Goal: Task Accomplishment & Management: Complete application form

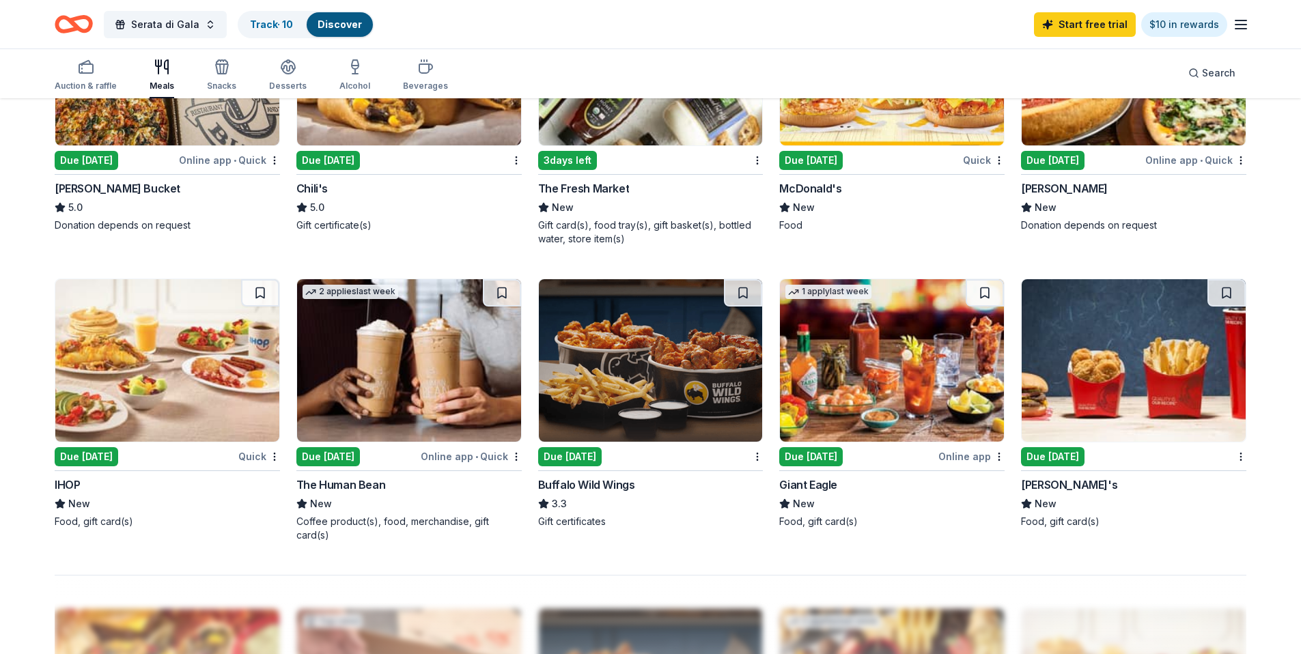
scroll to position [794, 0]
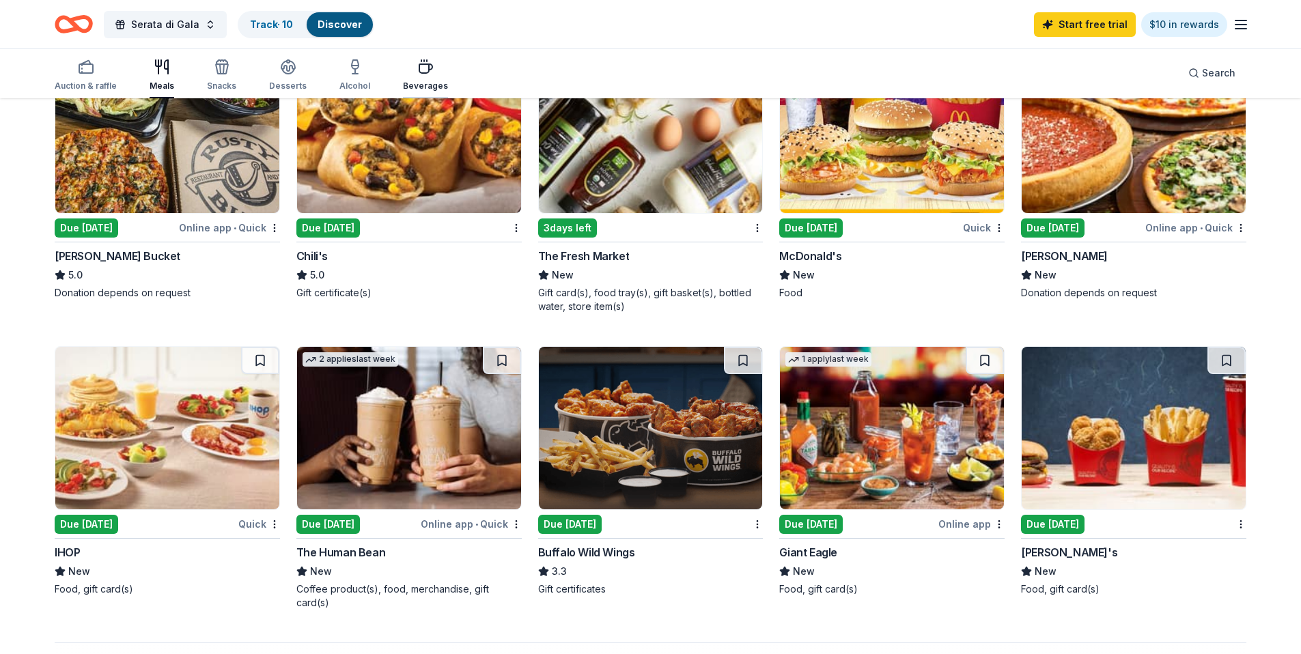
click at [405, 83] on div "Beverages" at bounding box center [425, 86] width 45 height 11
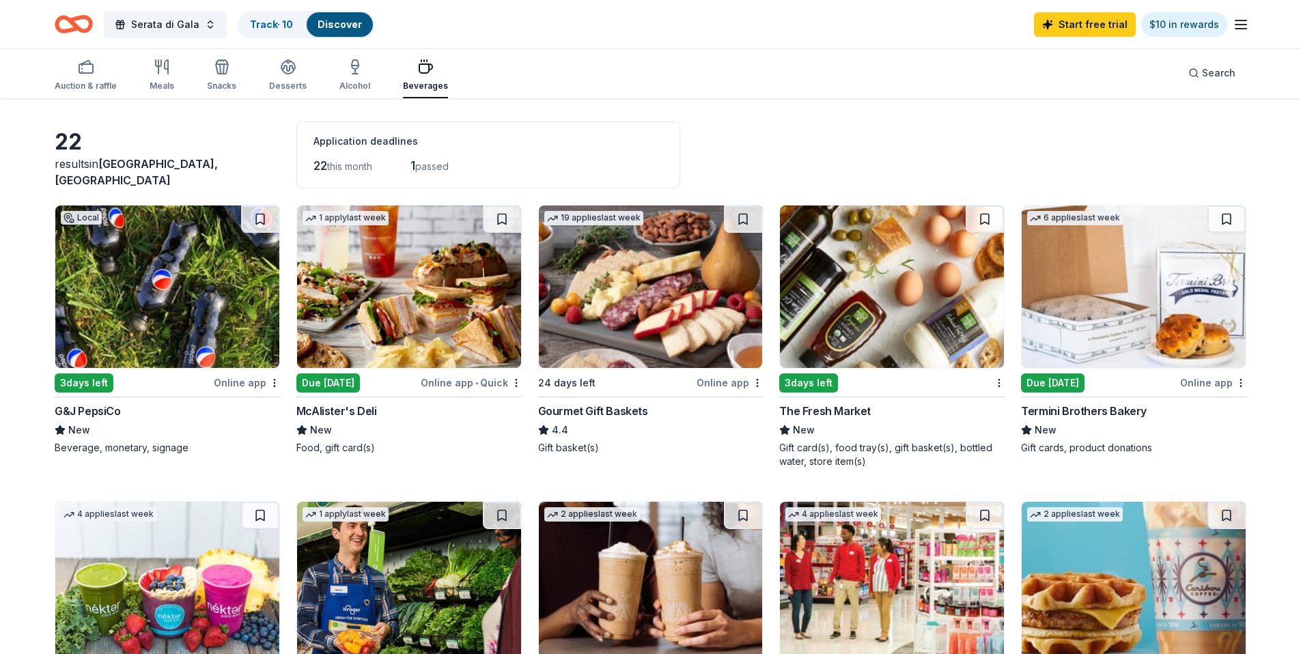
scroll to position [40, 0]
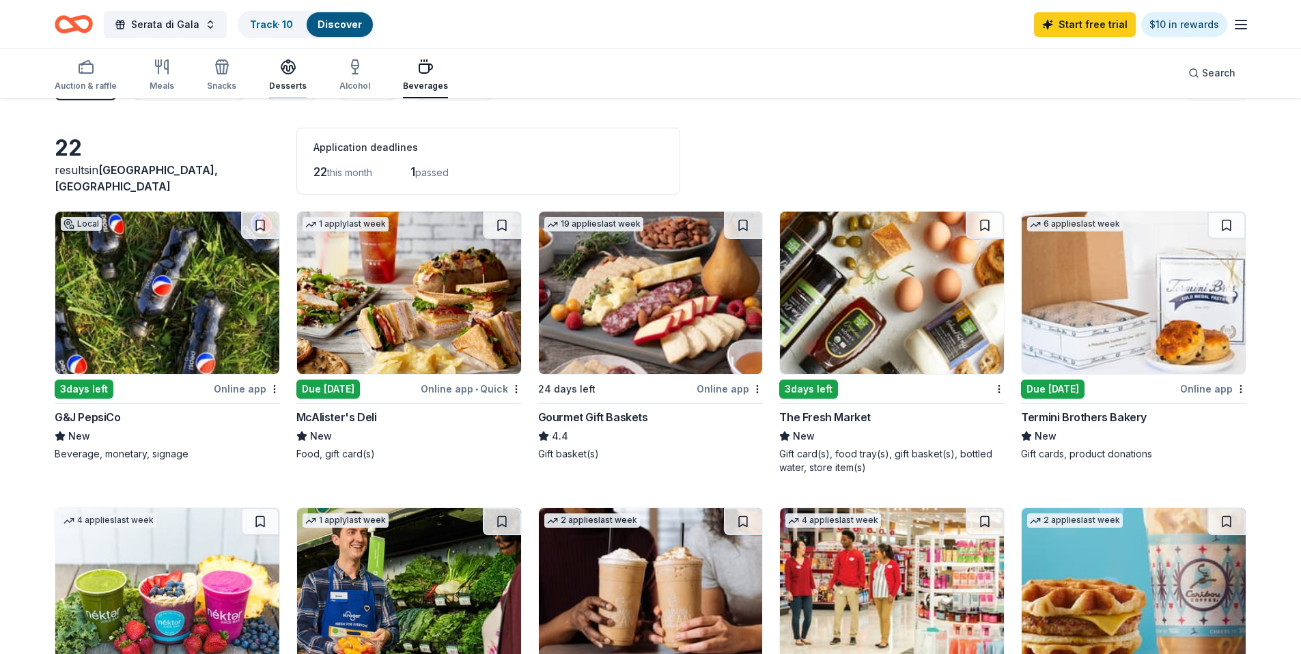
click at [281, 70] on icon "button" at bounding box center [288, 67] width 16 height 16
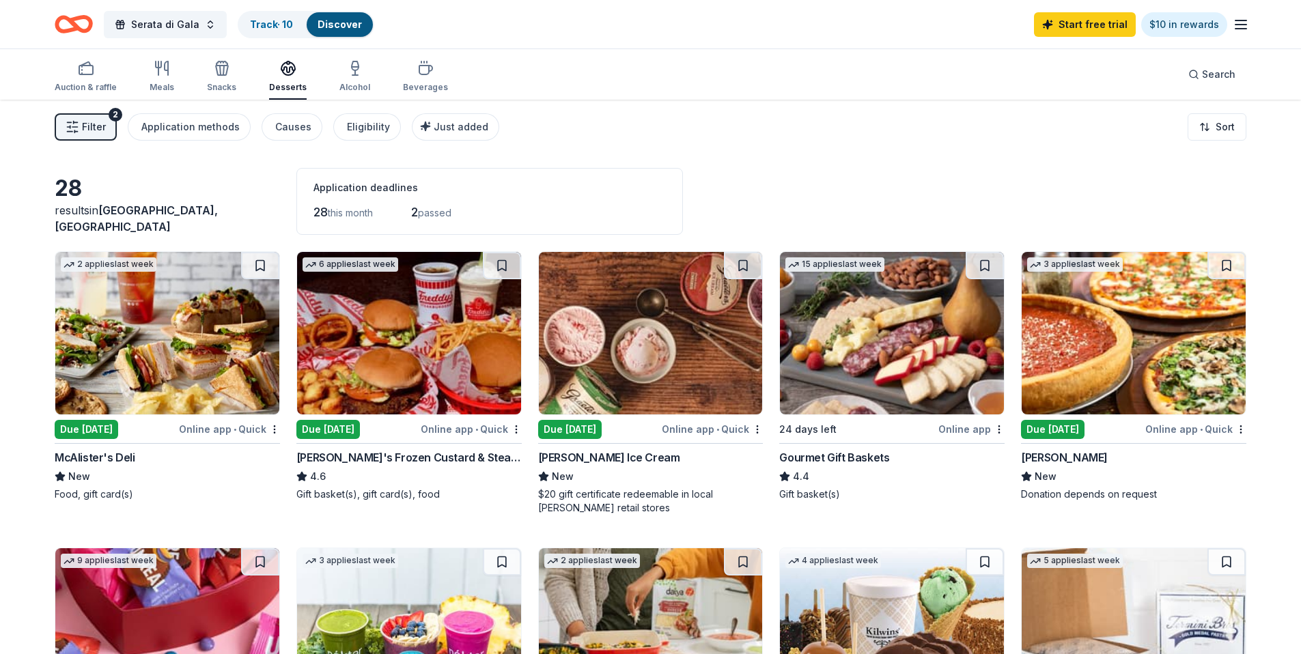
click at [684, 428] on div "Online app • Quick" at bounding box center [712, 429] width 101 height 17
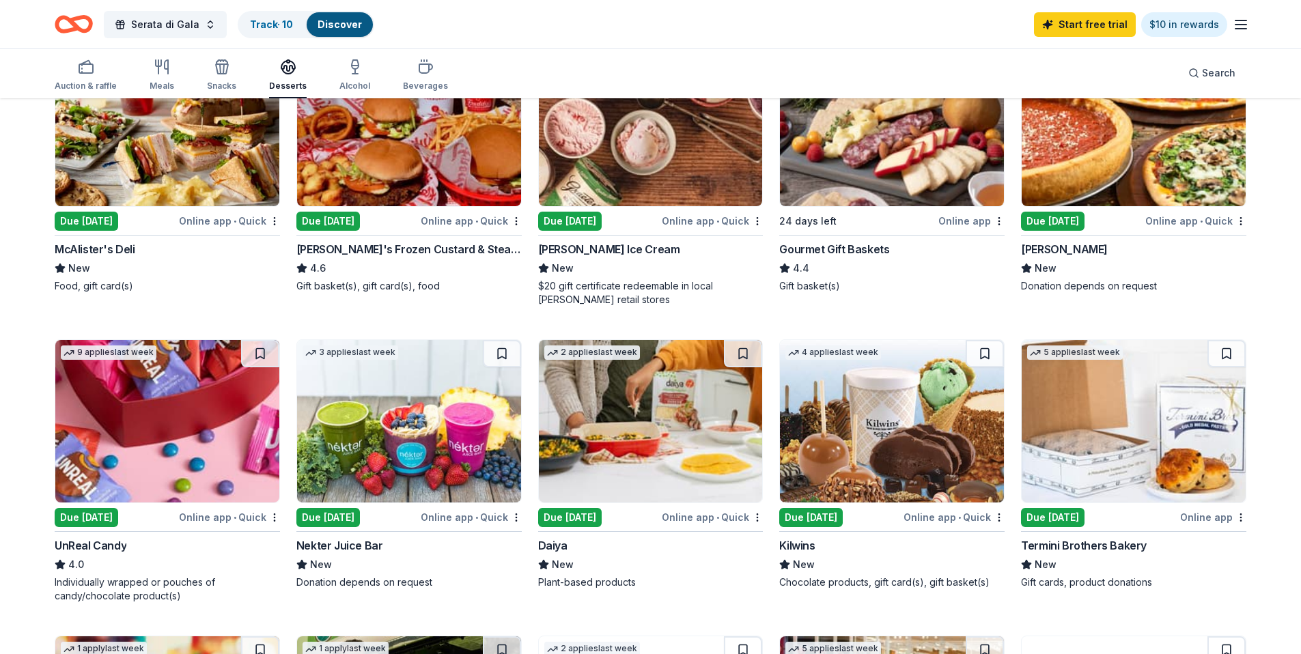
scroll to position [209, 0]
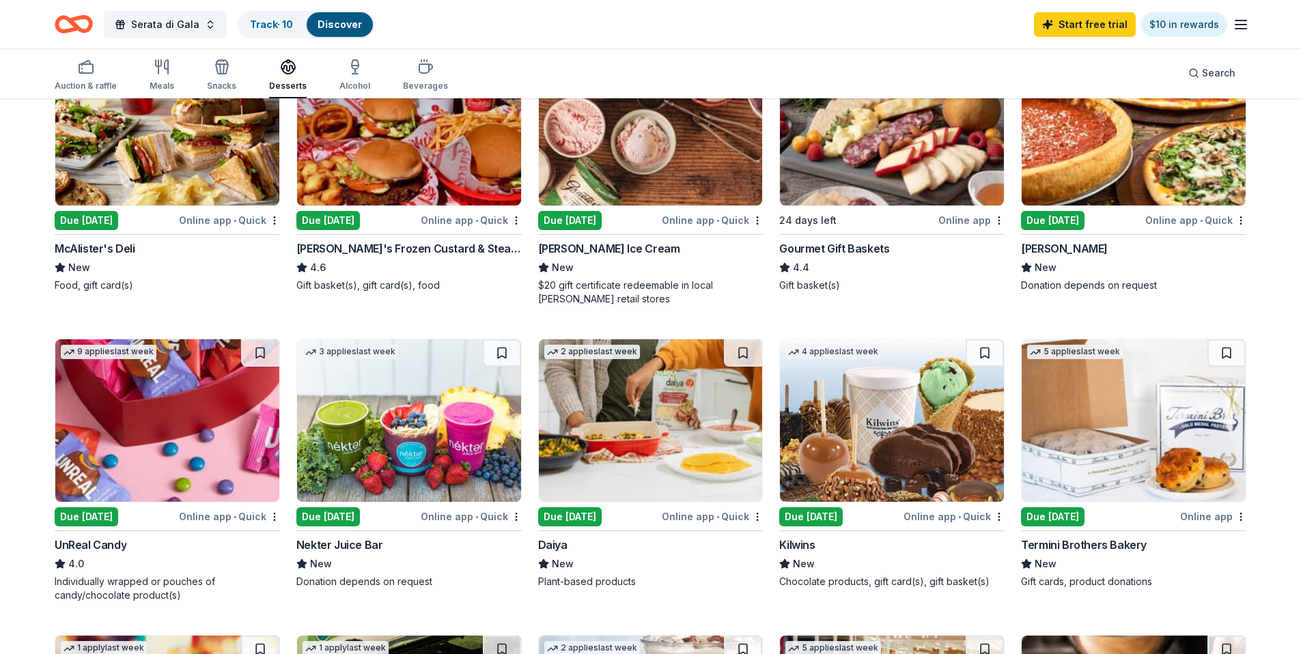
click at [951, 515] on div "Online app • Quick" at bounding box center [954, 516] width 101 height 17
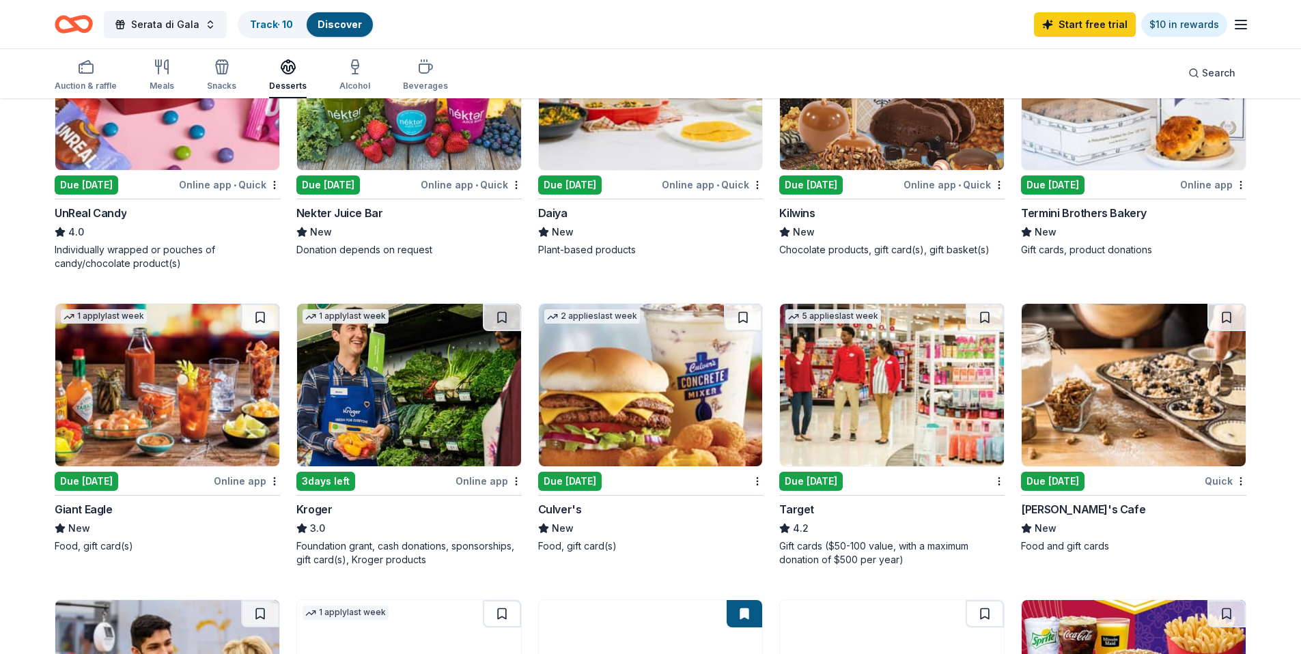
scroll to position [533, 0]
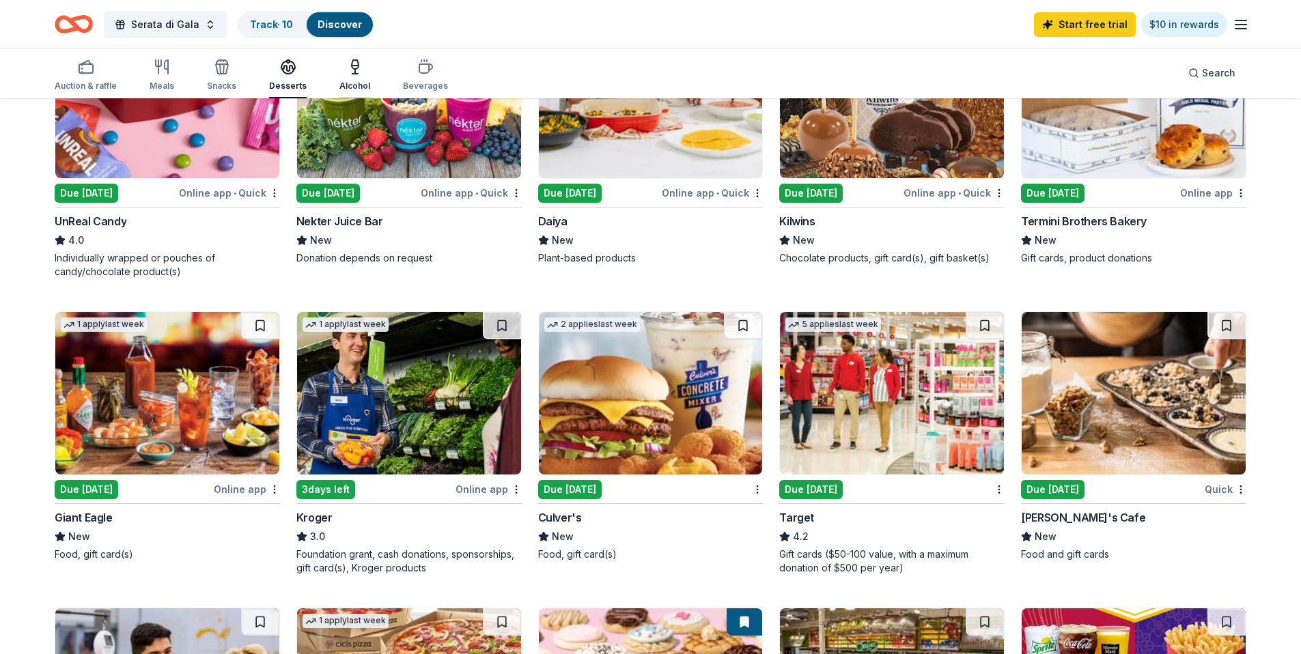
click at [350, 78] on div "Alcohol" at bounding box center [355, 75] width 31 height 33
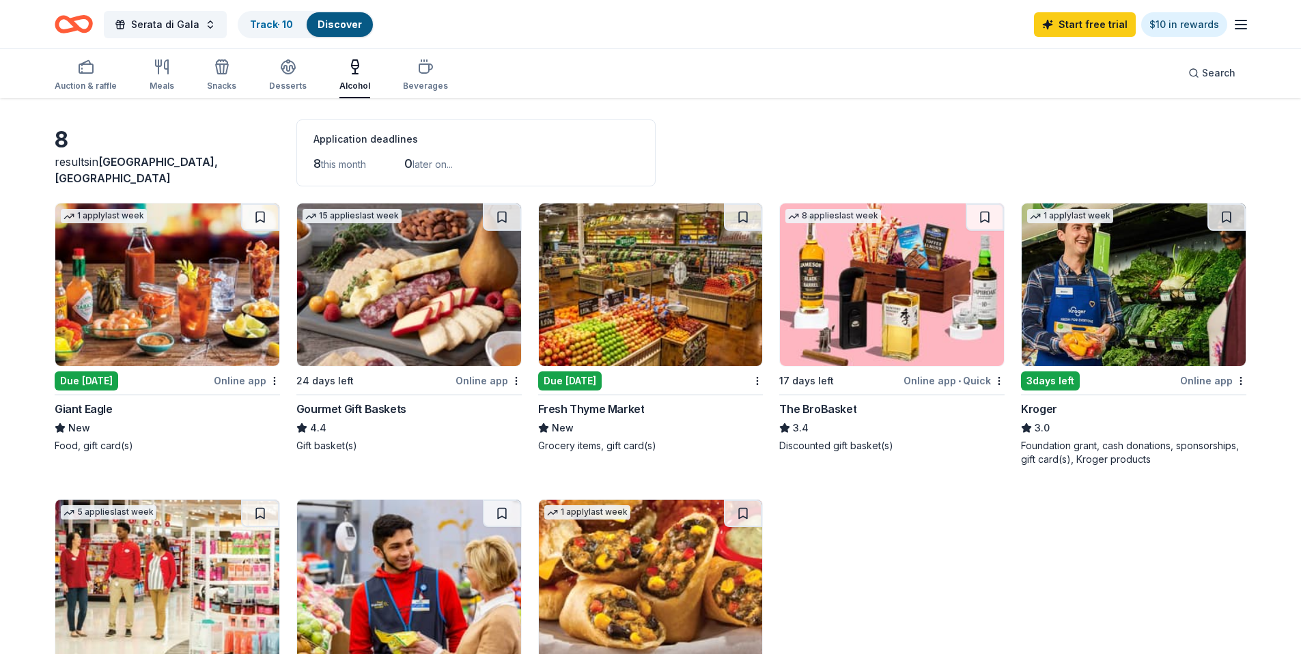
scroll to position [40, 0]
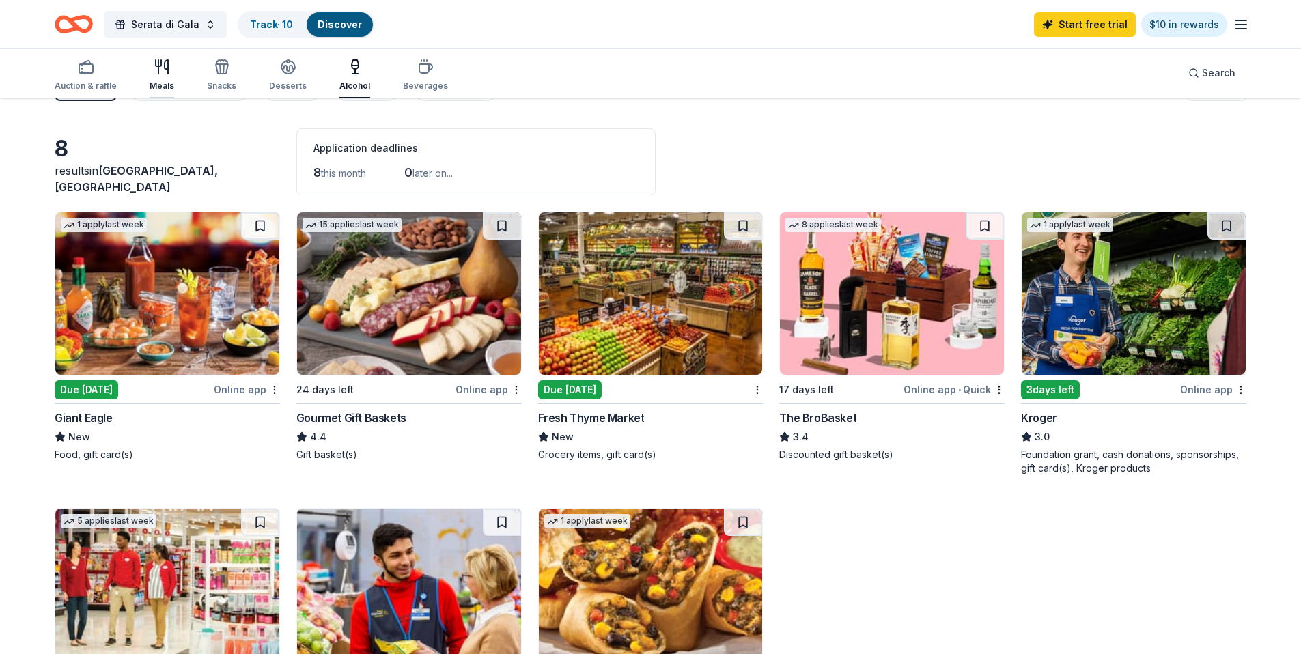
click at [158, 73] on icon "button" at bounding box center [162, 67] width 16 height 16
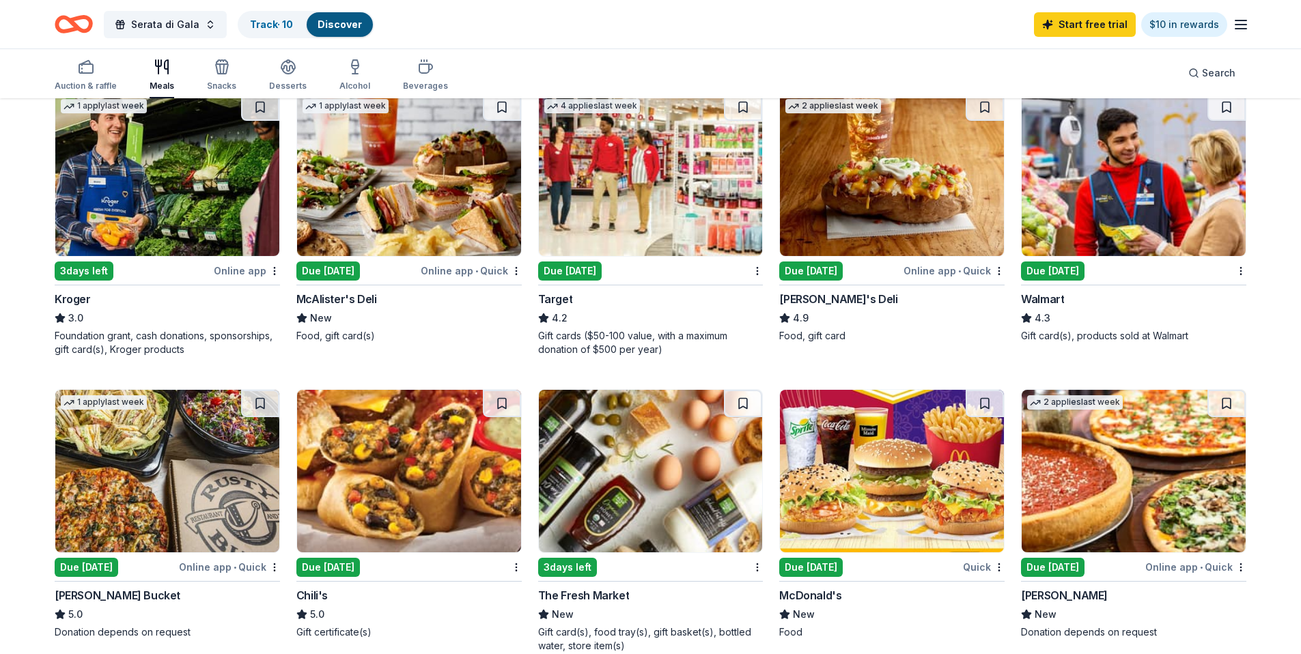
scroll to position [458, 0]
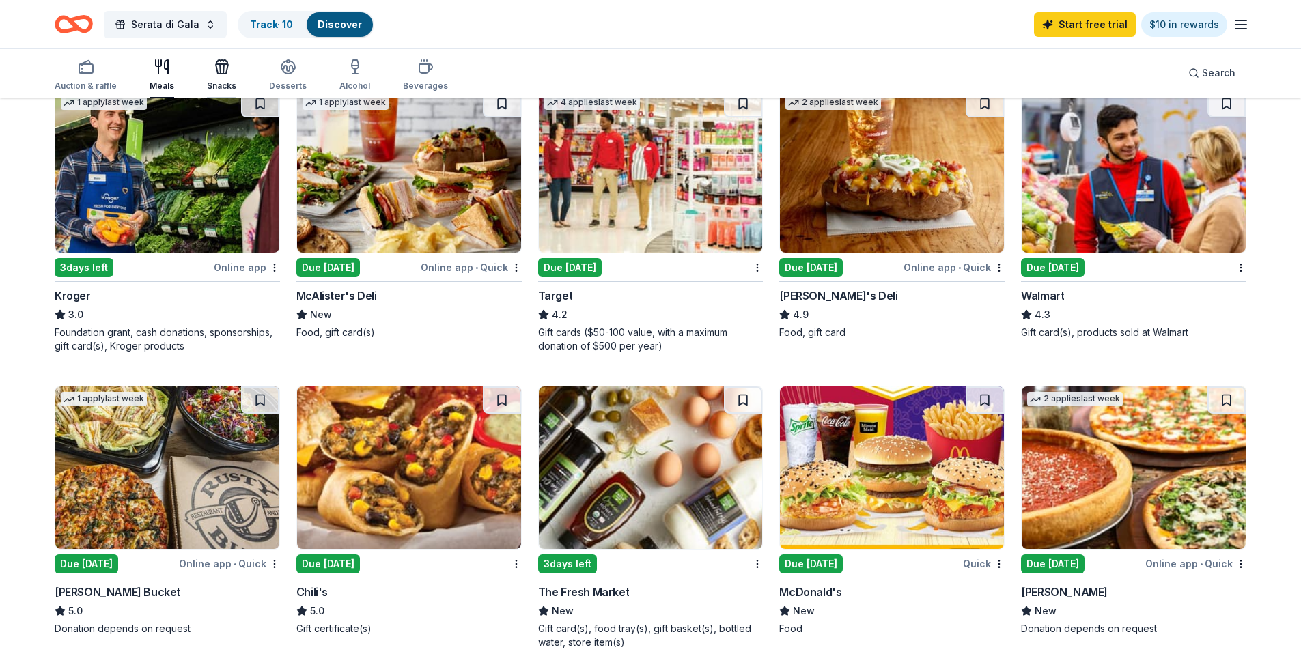
click at [220, 70] on icon "button" at bounding box center [220, 69] width 1 height 10
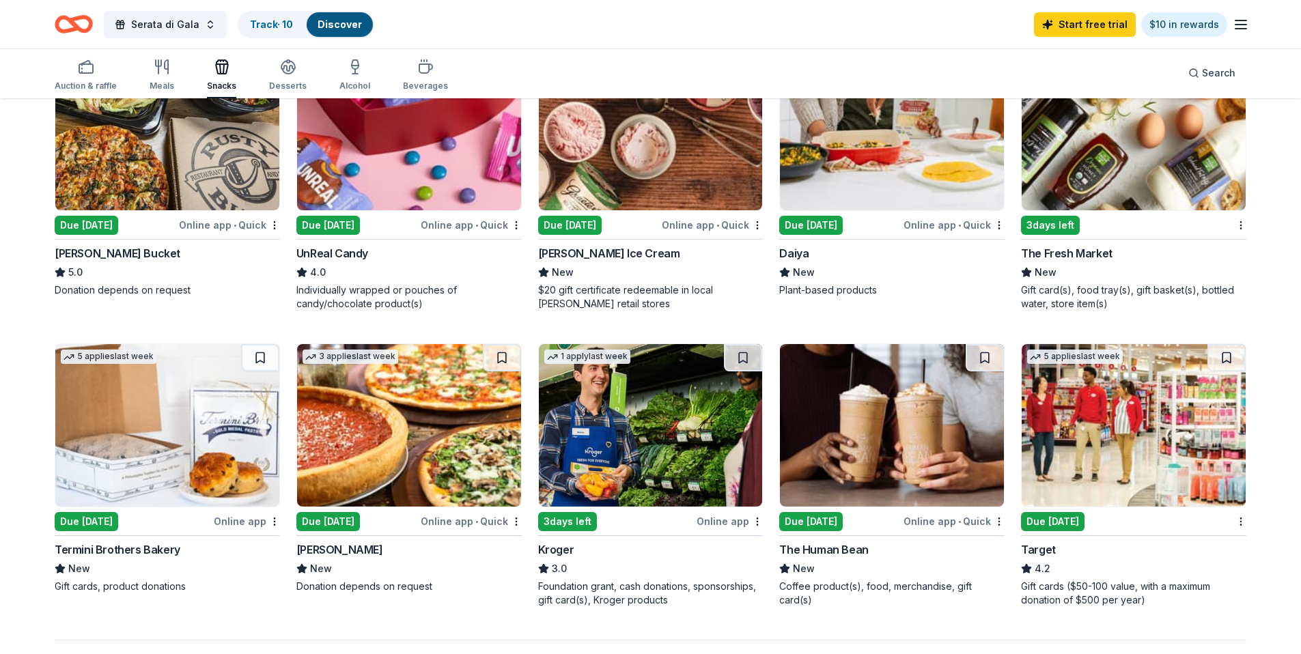
scroll to position [788, 0]
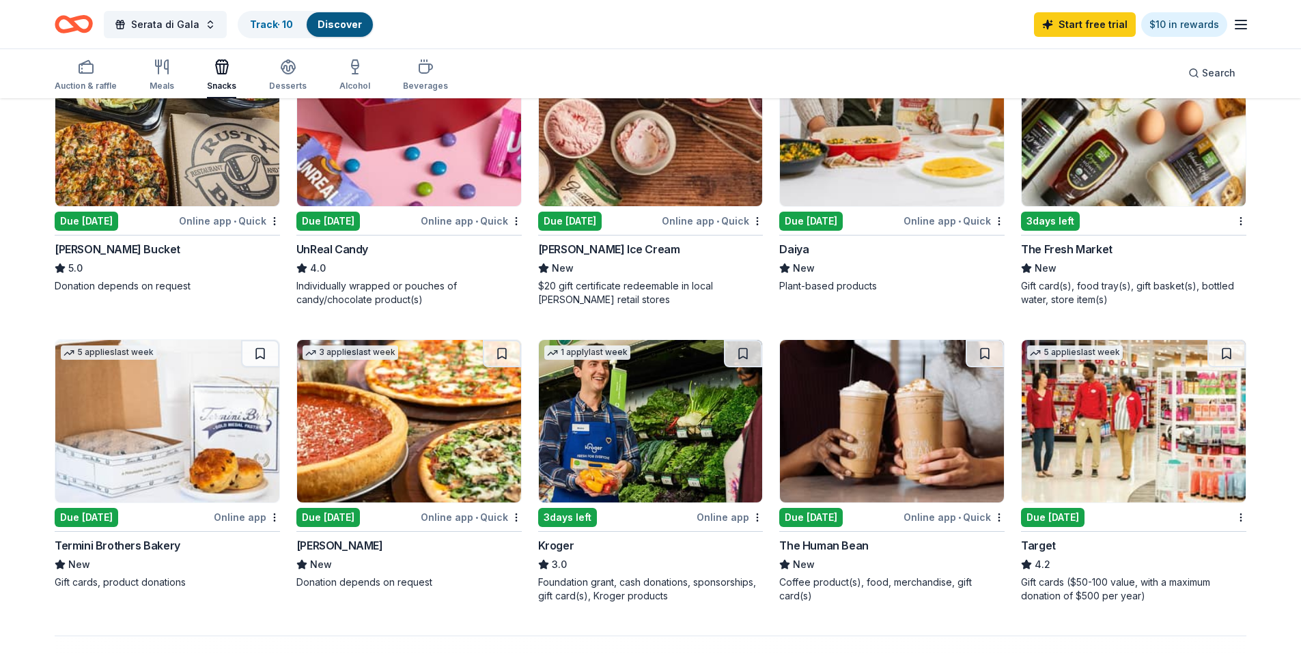
click at [161, 544] on div "Termini Brothers Bakery" at bounding box center [118, 546] width 126 height 16
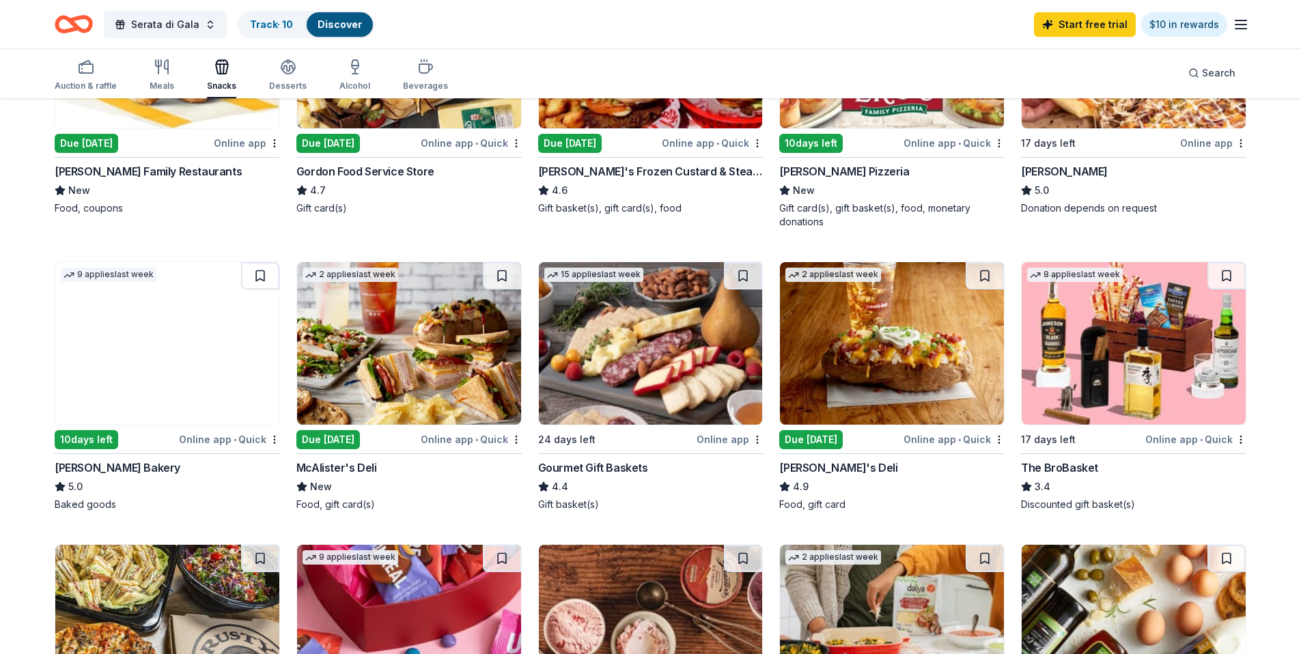
scroll to position [210, 0]
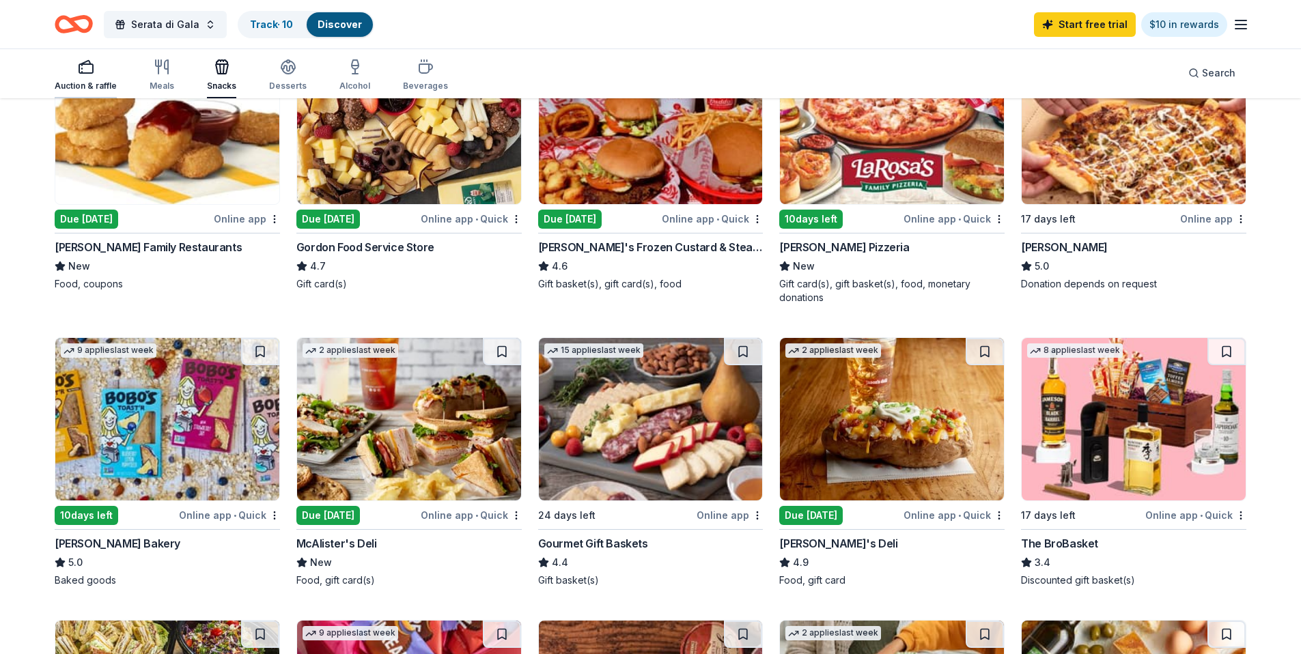
click at [101, 76] on div "Auction & raffle" at bounding box center [86, 75] width 62 height 33
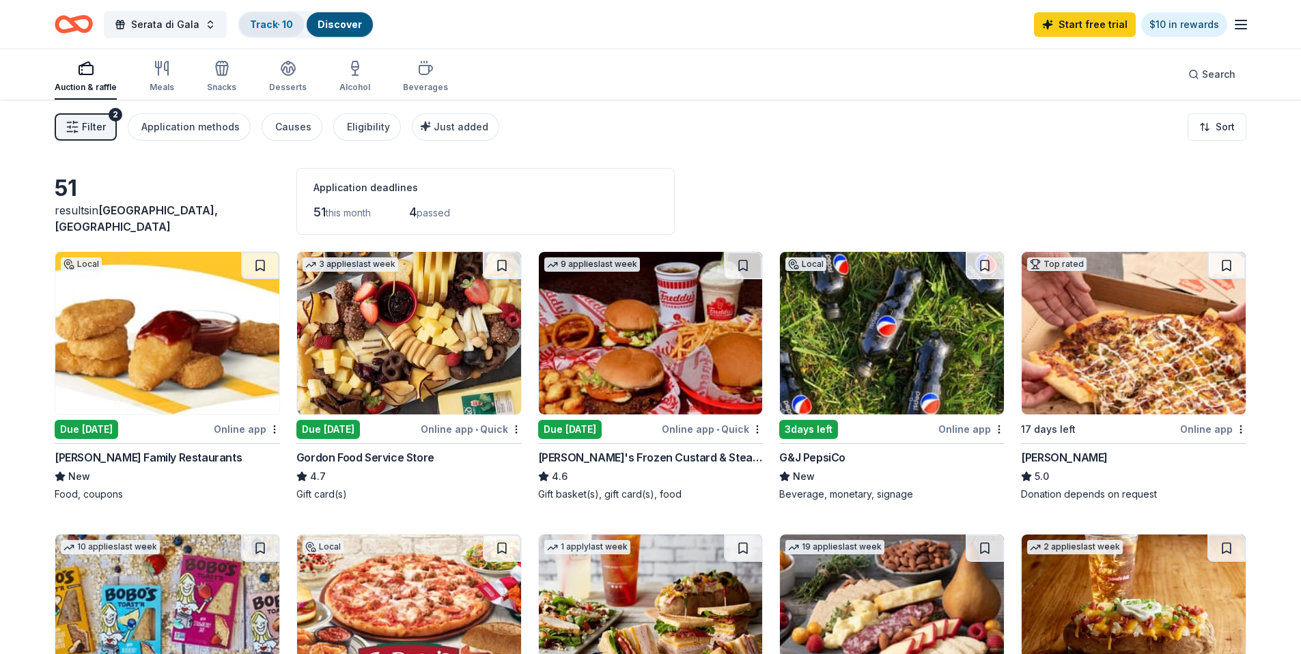
click at [294, 15] on div "Track · 10" at bounding box center [271, 24] width 65 height 25
click at [286, 27] on link "Track · 10" at bounding box center [271, 24] width 43 height 12
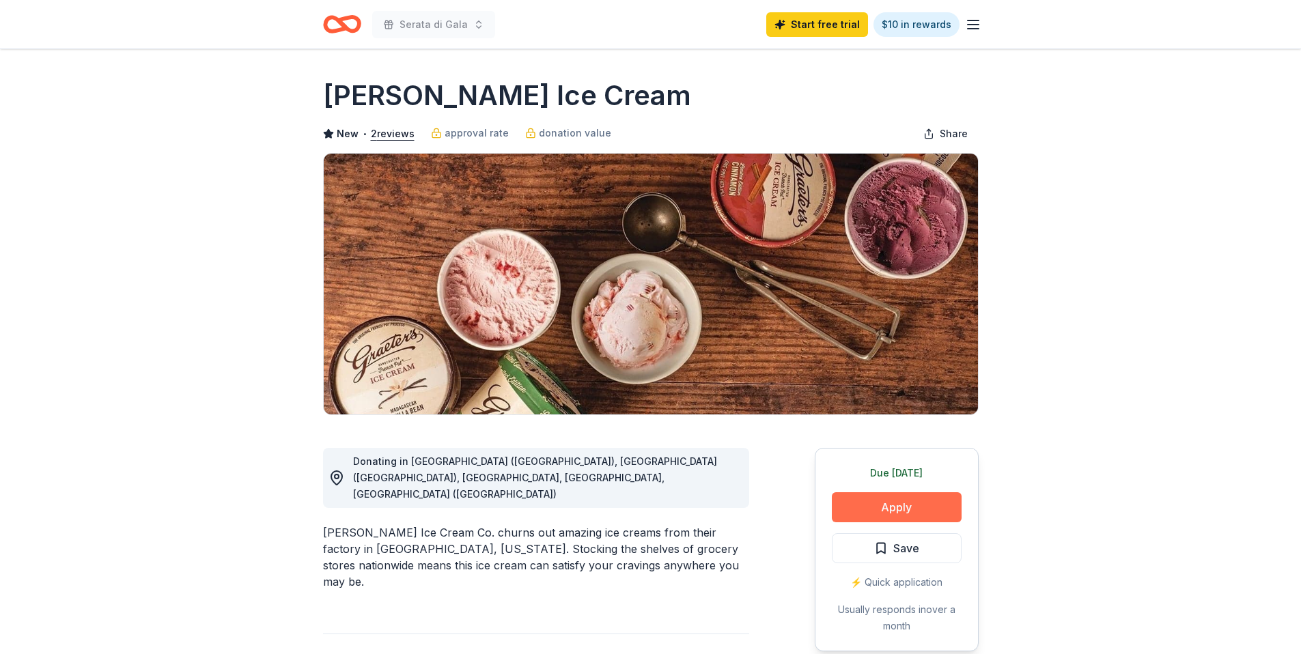
click at [879, 520] on button "Apply" at bounding box center [897, 508] width 130 height 30
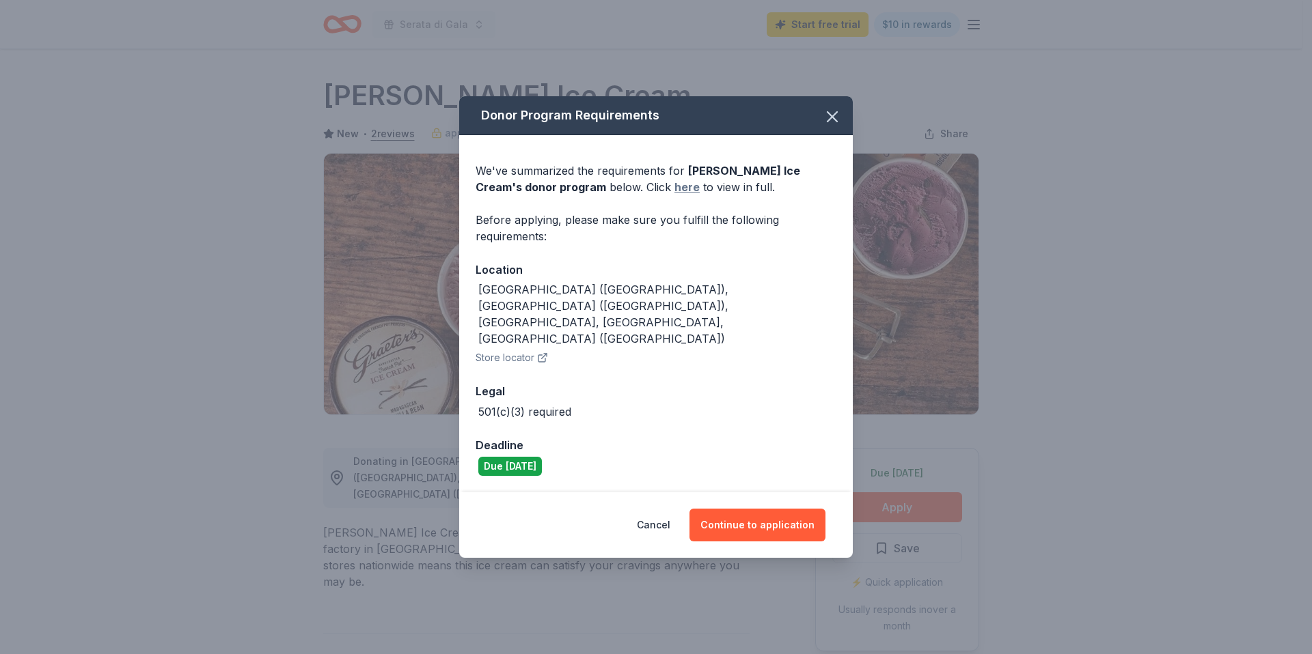
click at [674, 195] on link "here" at bounding box center [686, 187] width 25 height 16
click at [667, 509] on button "Cancel" at bounding box center [653, 525] width 33 height 33
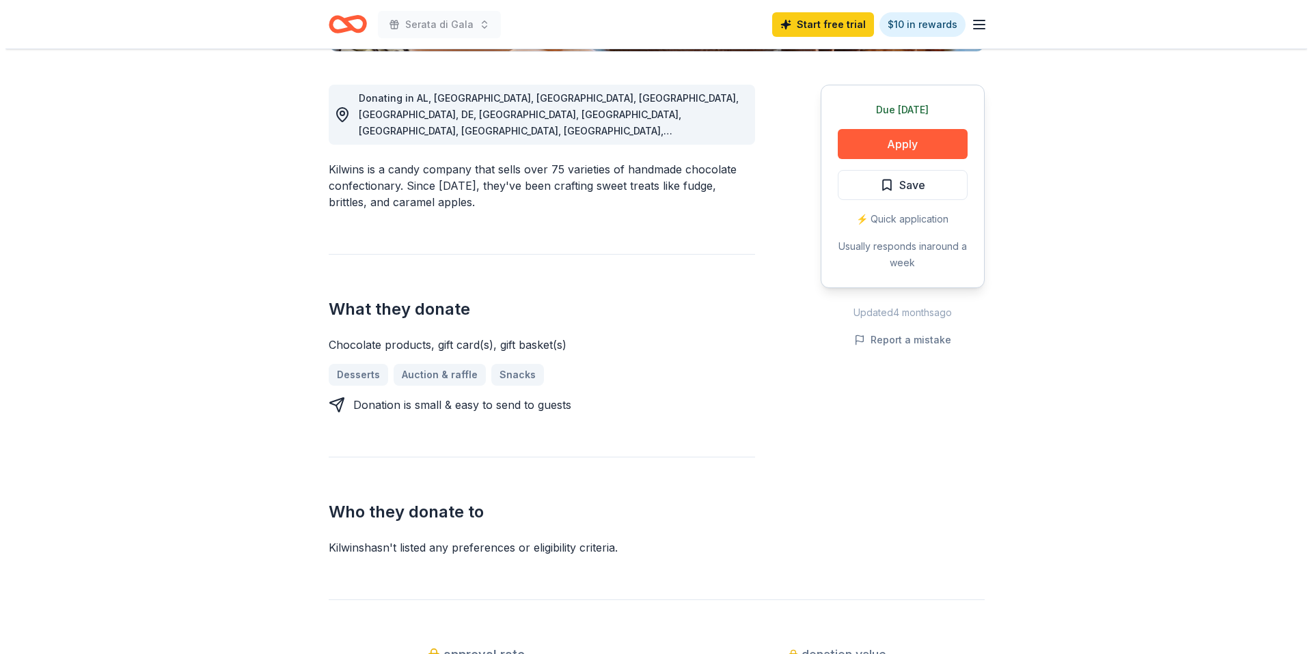
scroll to position [340, 0]
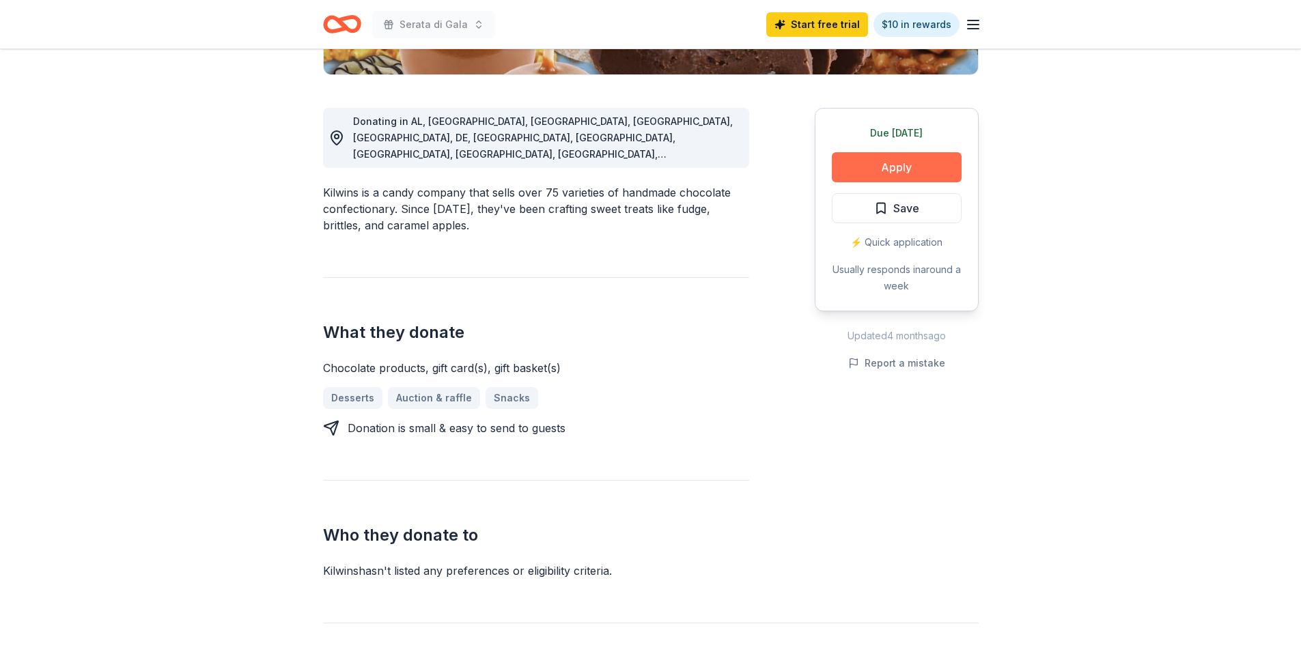
click at [915, 169] on button "Apply" at bounding box center [897, 167] width 130 height 30
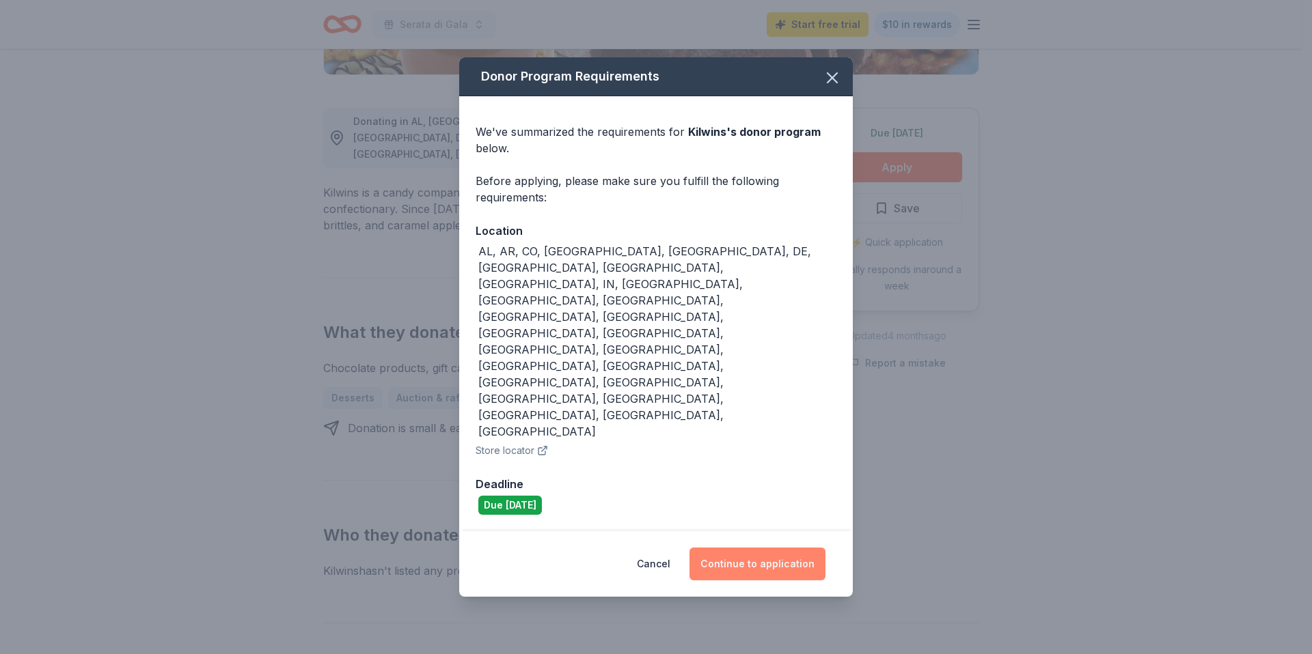
click at [801, 548] on button "Continue to application" at bounding box center [757, 564] width 136 height 33
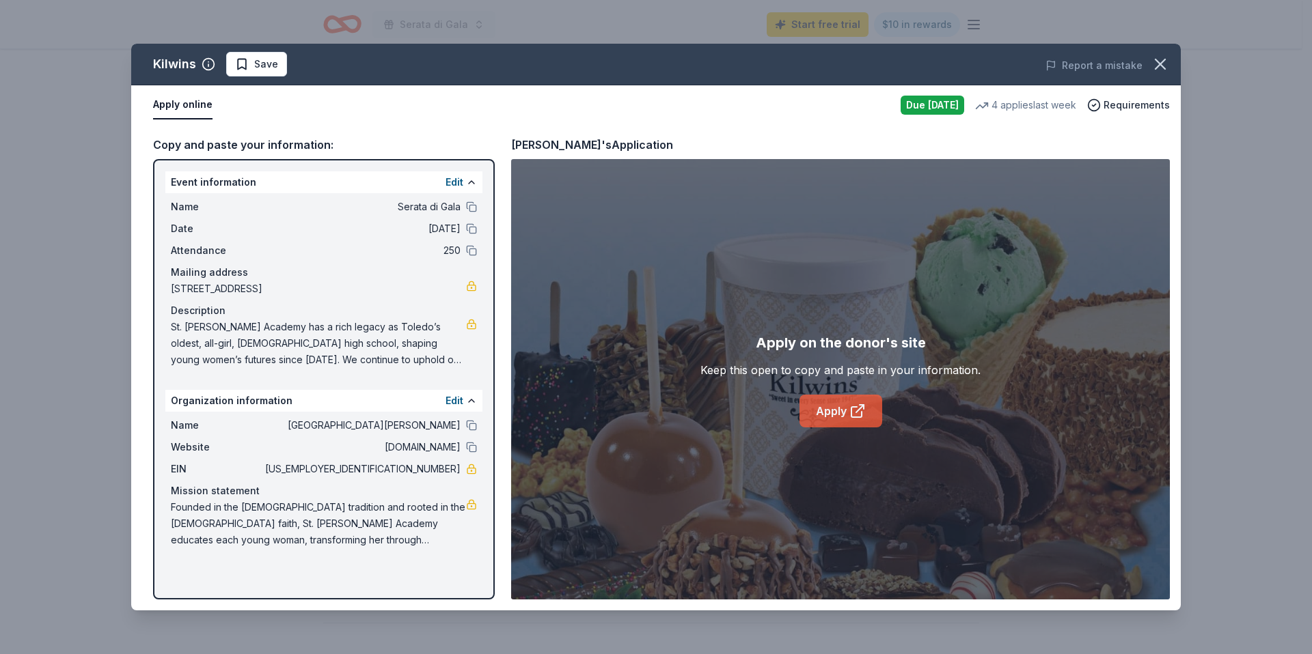
click at [866, 402] on link "Apply" at bounding box center [840, 411] width 83 height 33
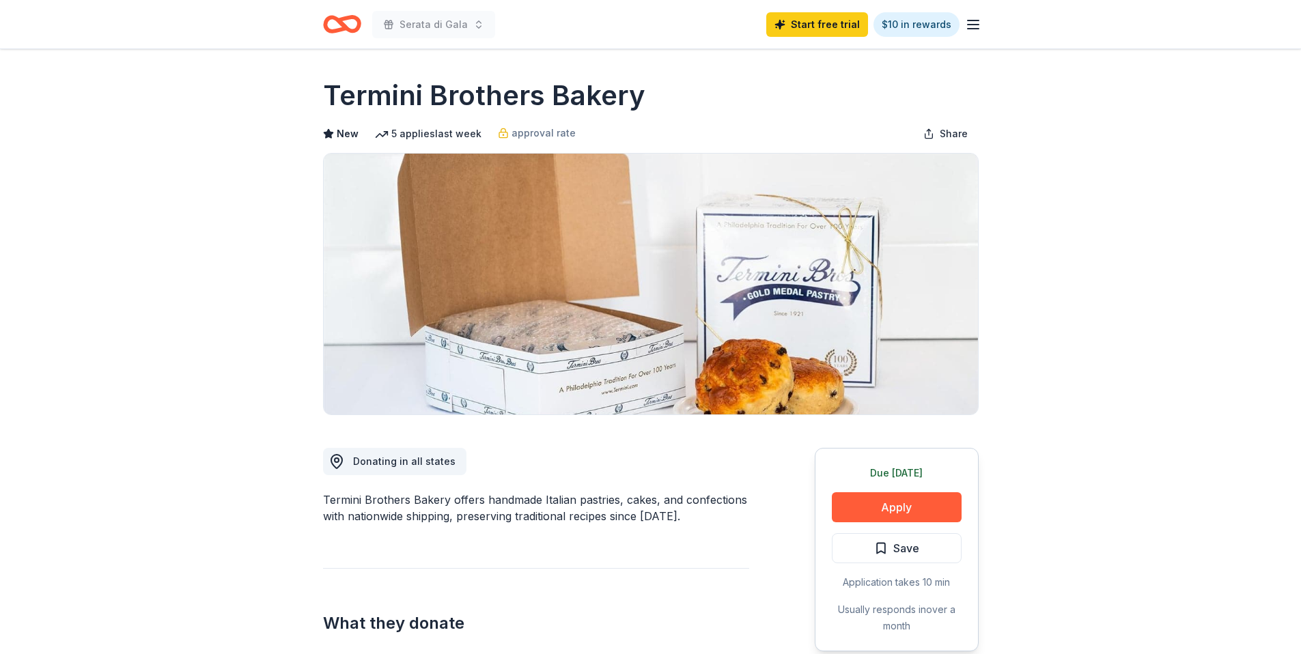
scroll to position [28, 0]
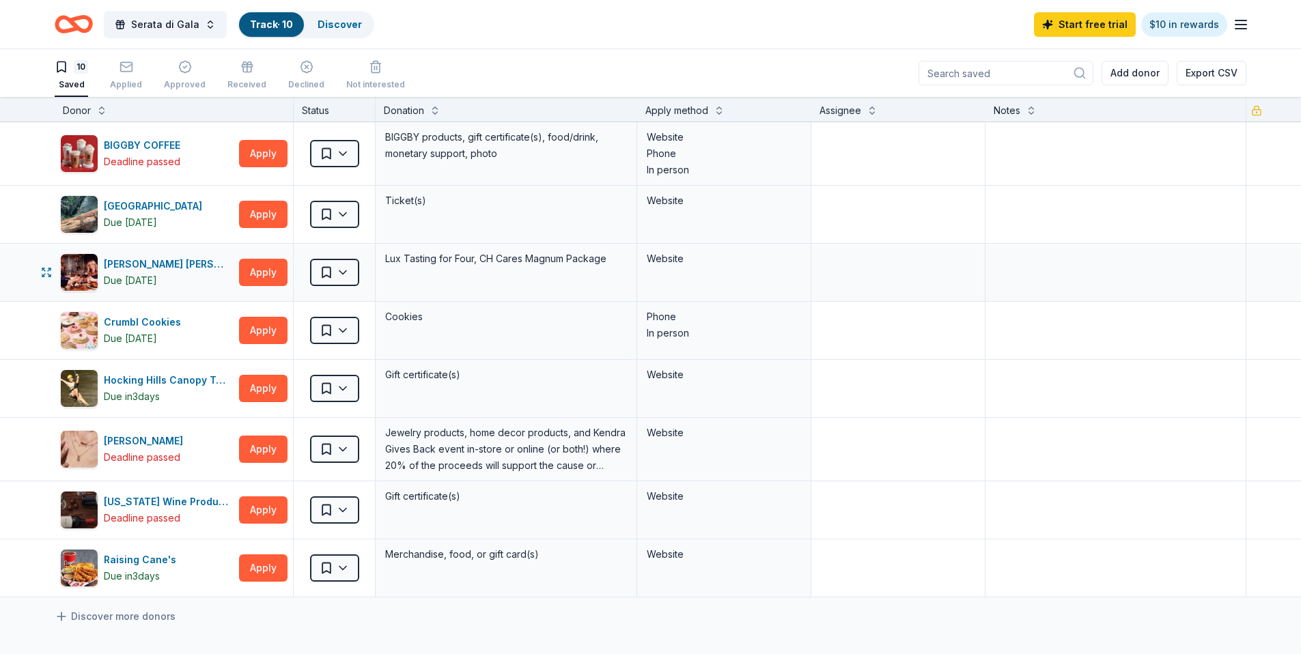
scroll to position [133, 0]
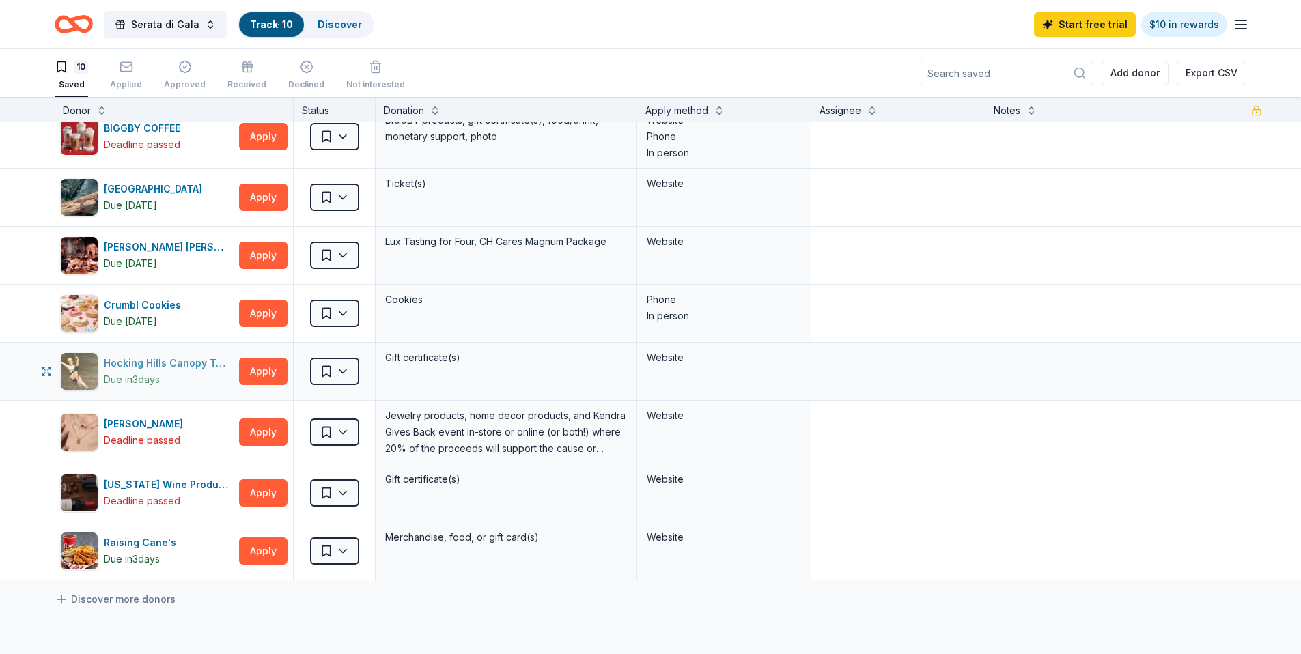
click at [181, 363] on div "Hocking Hills Canopy Tours" at bounding box center [169, 363] width 130 height 16
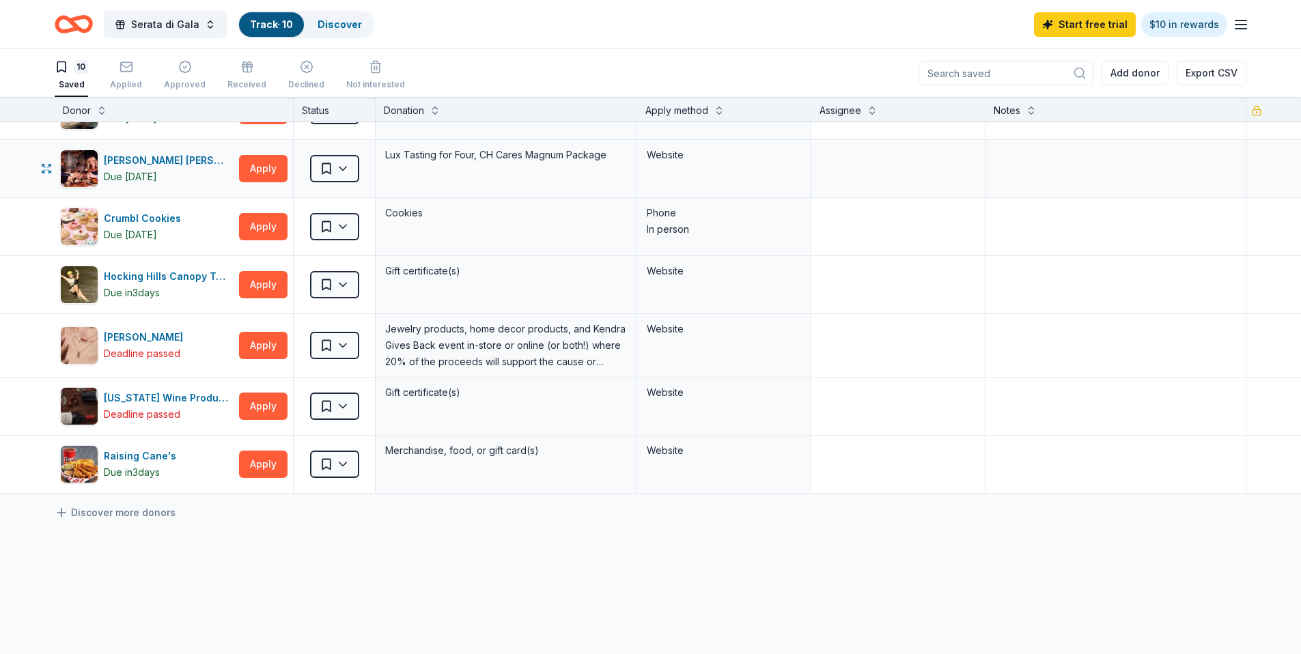
scroll to position [241, 0]
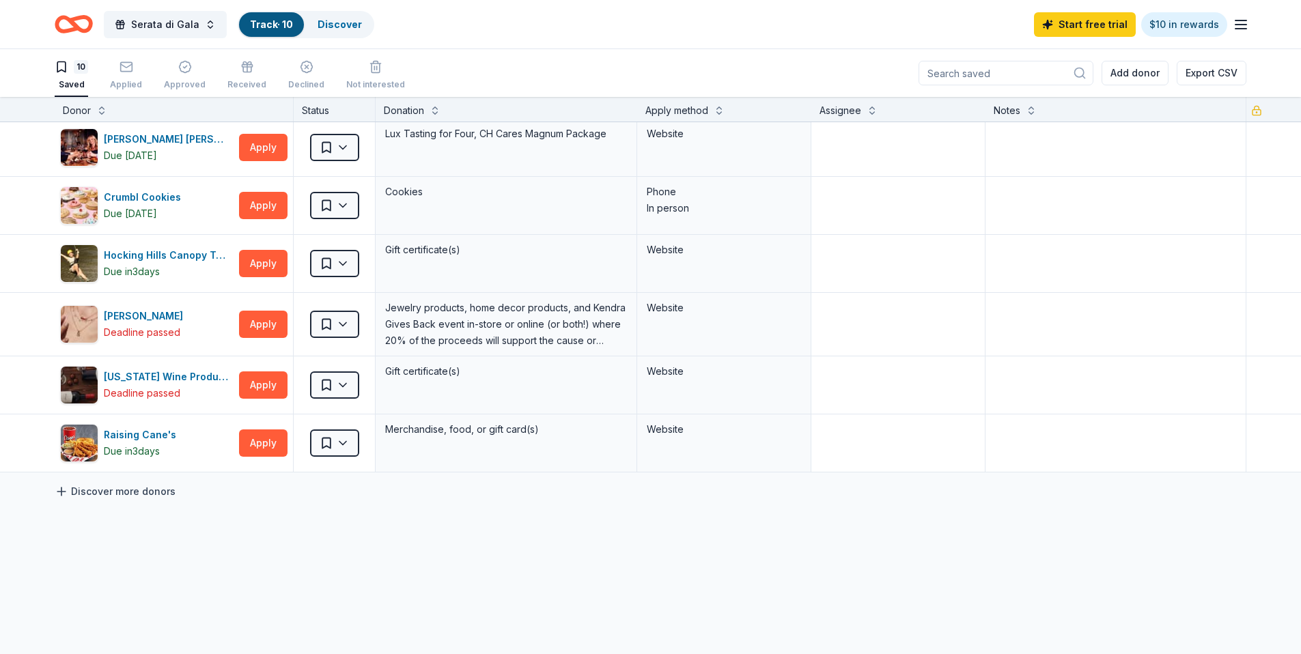
click at [154, 488] on link "Discover more donors" at bounding box center [115, 492] width 121 height 16
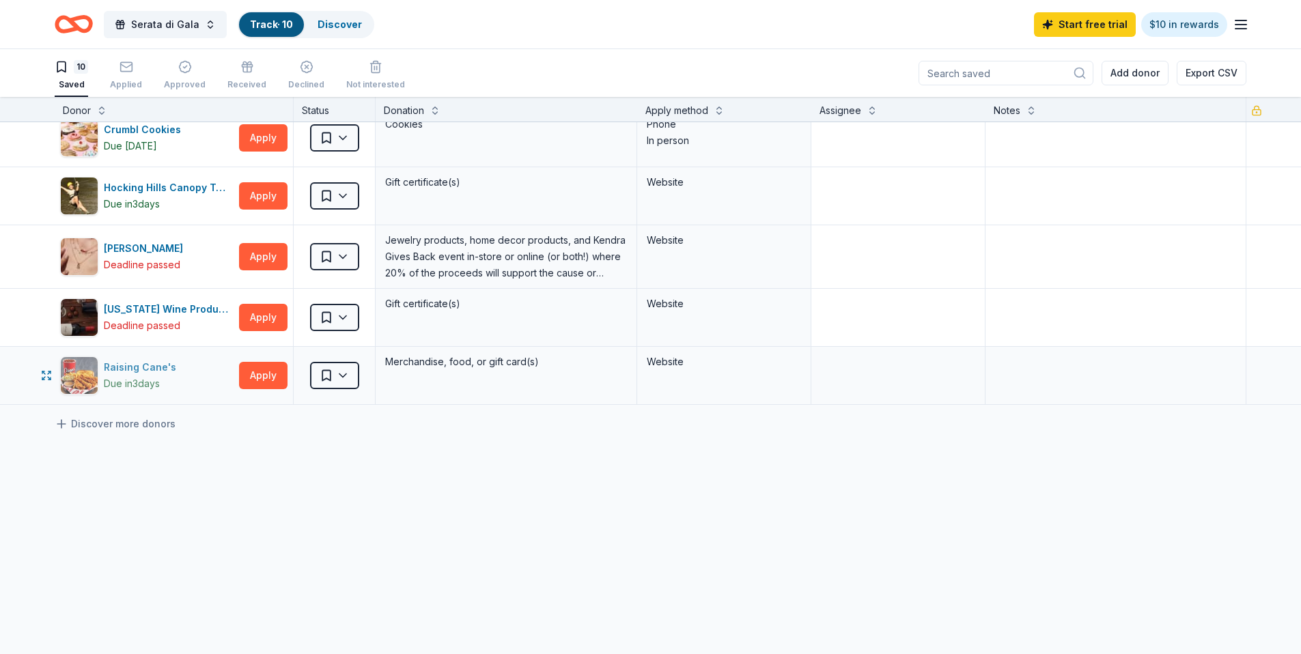
scroll to position [316, 0]
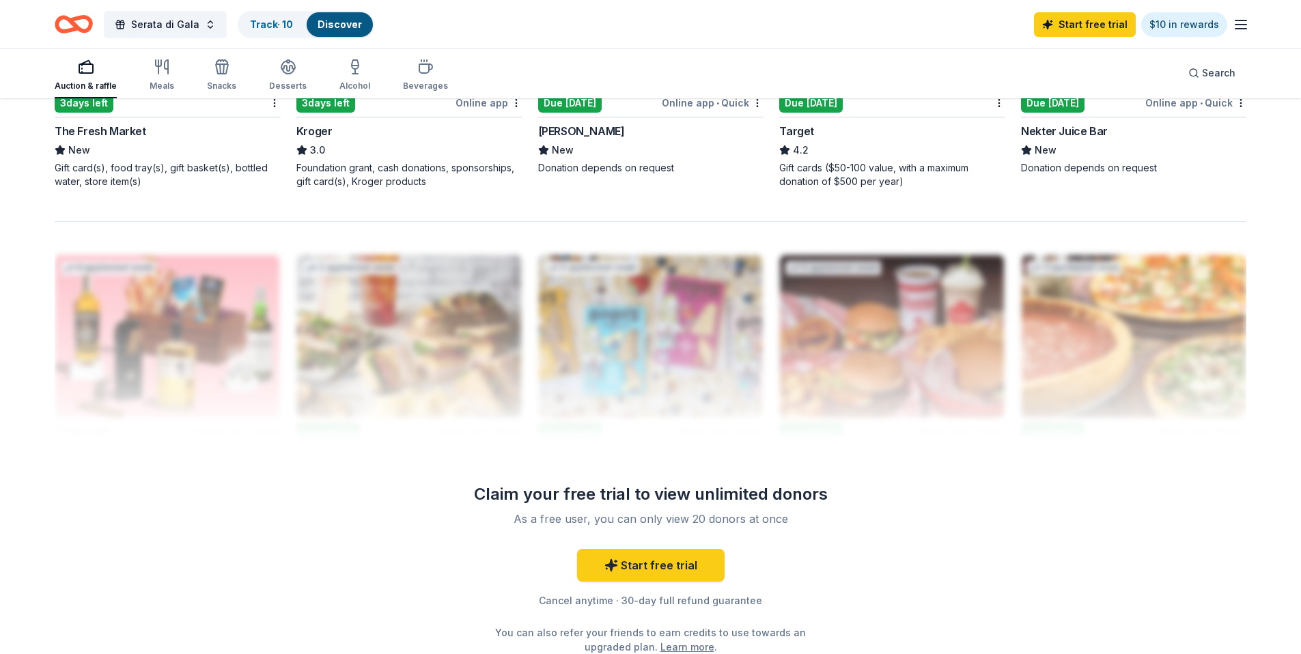
scroll to position [1173, 0]
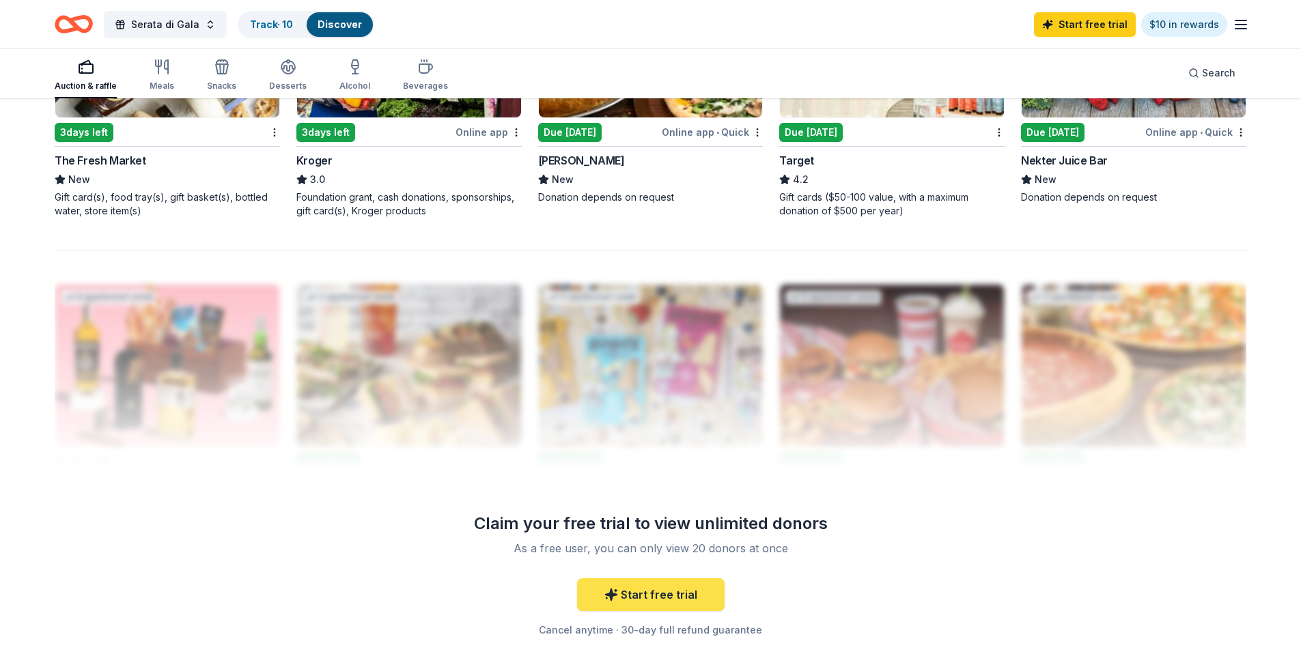
click at [594, 592] on link "Start free trial" at bounding box center [651, 595] width 148 height 33
click at [614, 607] on link "Start free trial" at bounding box center [651, 595] width 148 height 33
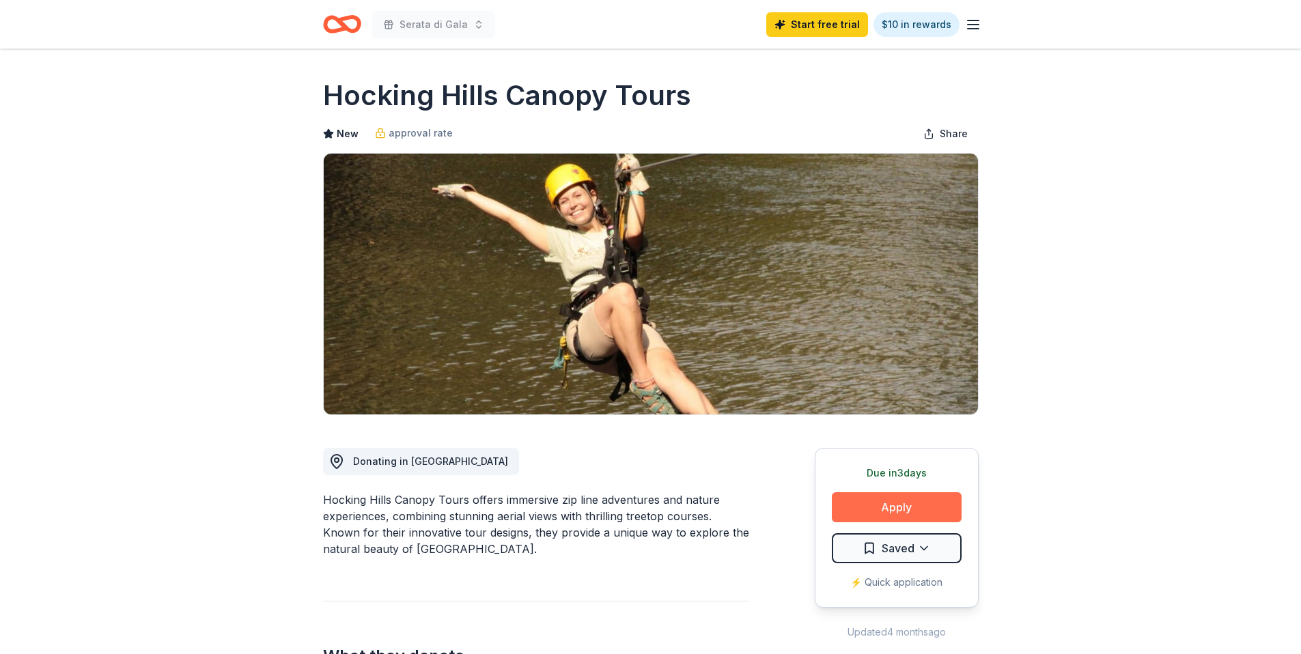
click at [863, 501] on button "Apply" at bounding box center [897, 508] width 130 height 30
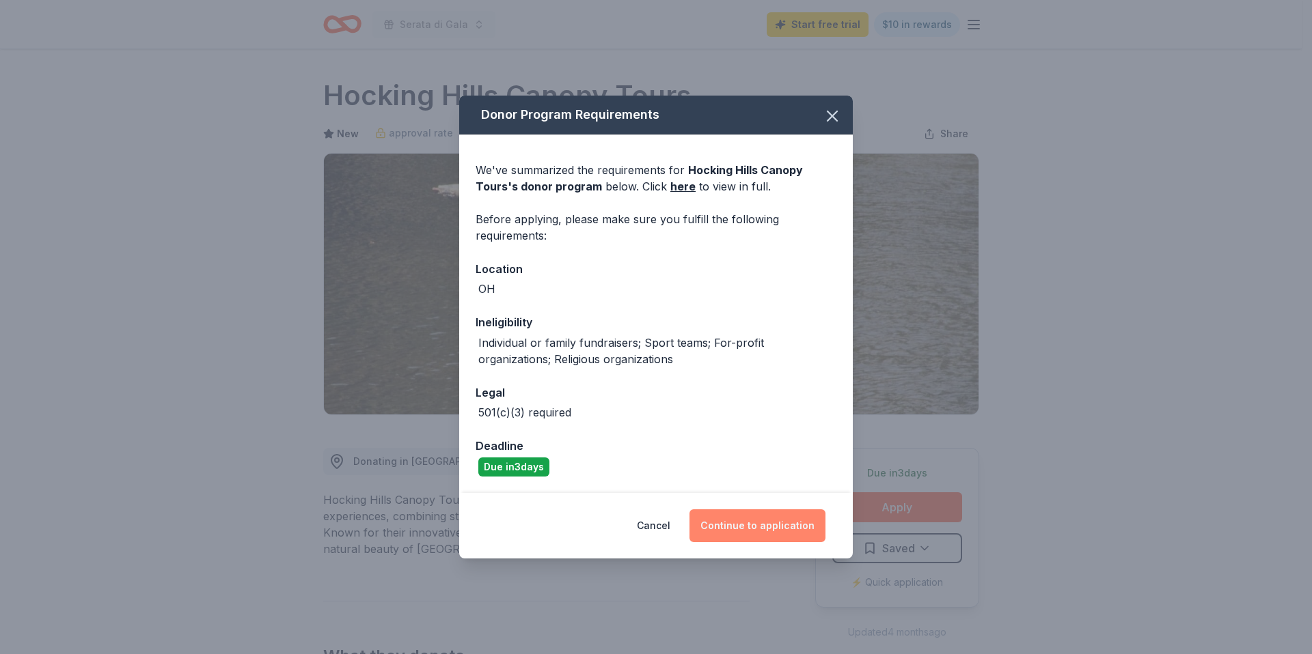
click at [771, 522] on button "Continue to application" at bounding box center [757, 526] width 136 height 33
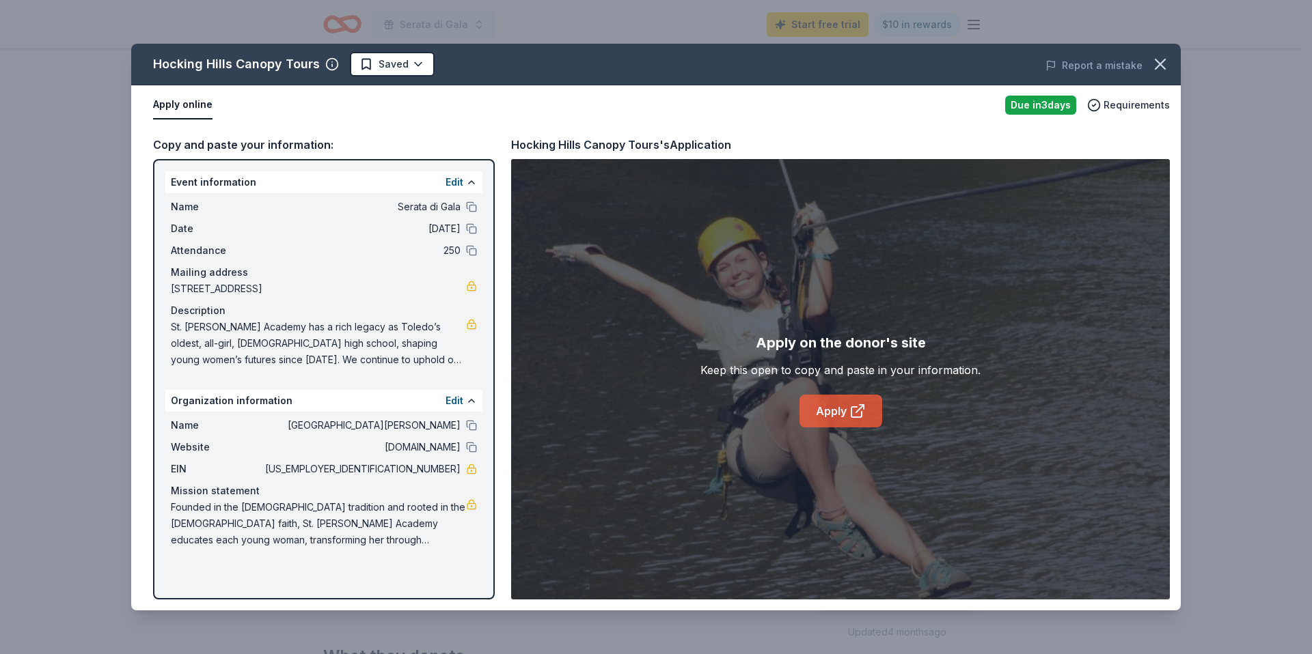
click at [846, 414] on link "Apply" at bounding box center [840, 411] width 83 height 33
click at [168, 333] on div "Name Serata di Gala Date [DATE] Attendance 250 Mailing address [STREET_ADDRESS]…" at bounding box center [323, 283] width 317 height 180
click at [172, 327] on span "St. [PERSON_NAME] Academy has a rich legacy as Toledo’s oldest, all-girl, [DEMO…" at bounding box center [318, 343] width 295 height 49
drag, startPoint x: 172, startPoint y: 327, endPoint x: 220, endPoint y: 361, distance: 59.2
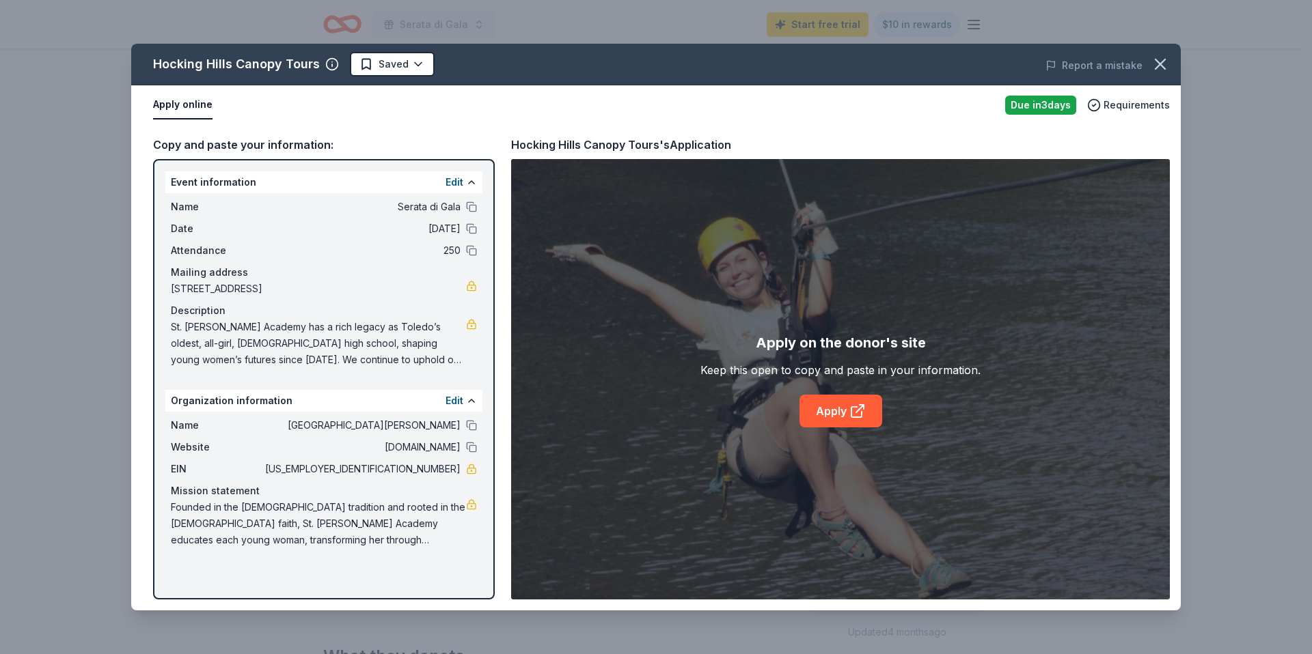
click at [220, 361] on span "St. [PERSON_NAME] Academy has a rich legacy as Toledo’s oldest, all-girl, [DEMO…" at bounding box center [318, 343] width 295 height 49
click at [448, 186] on button "Edit" at bounding box center [454, 182] width 18 height 16
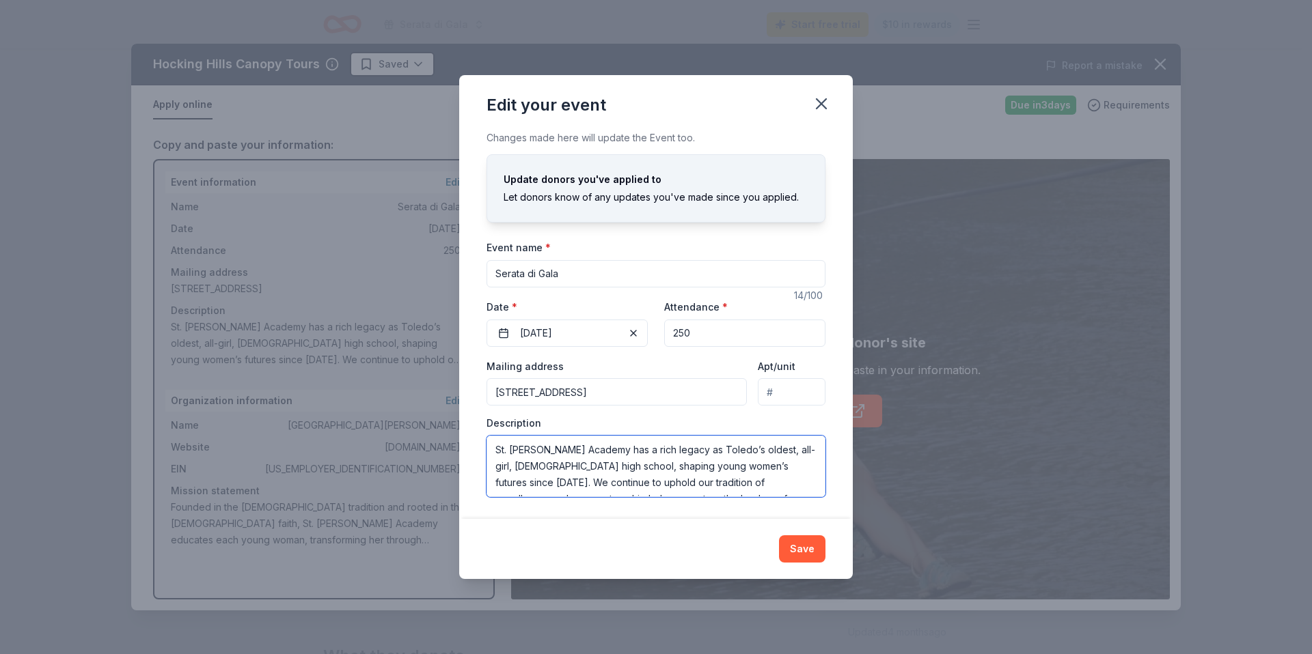
scroll to position [98, 0]
drag, startPoint x: 494, startPoint y: 447, endPoint x: 547, endPoint y: 512, distance: 84.0
click at [547, 513] on div "Changes made here will update the Event too. Update donors you've applied to Le…" at bounding box center [655, 324] width 393 height 389
click at [813, 555] on button "Save" at bounding box center [802, 549] width 46 height 27
